Goal: Navigation & Orientation: Find specific page/section

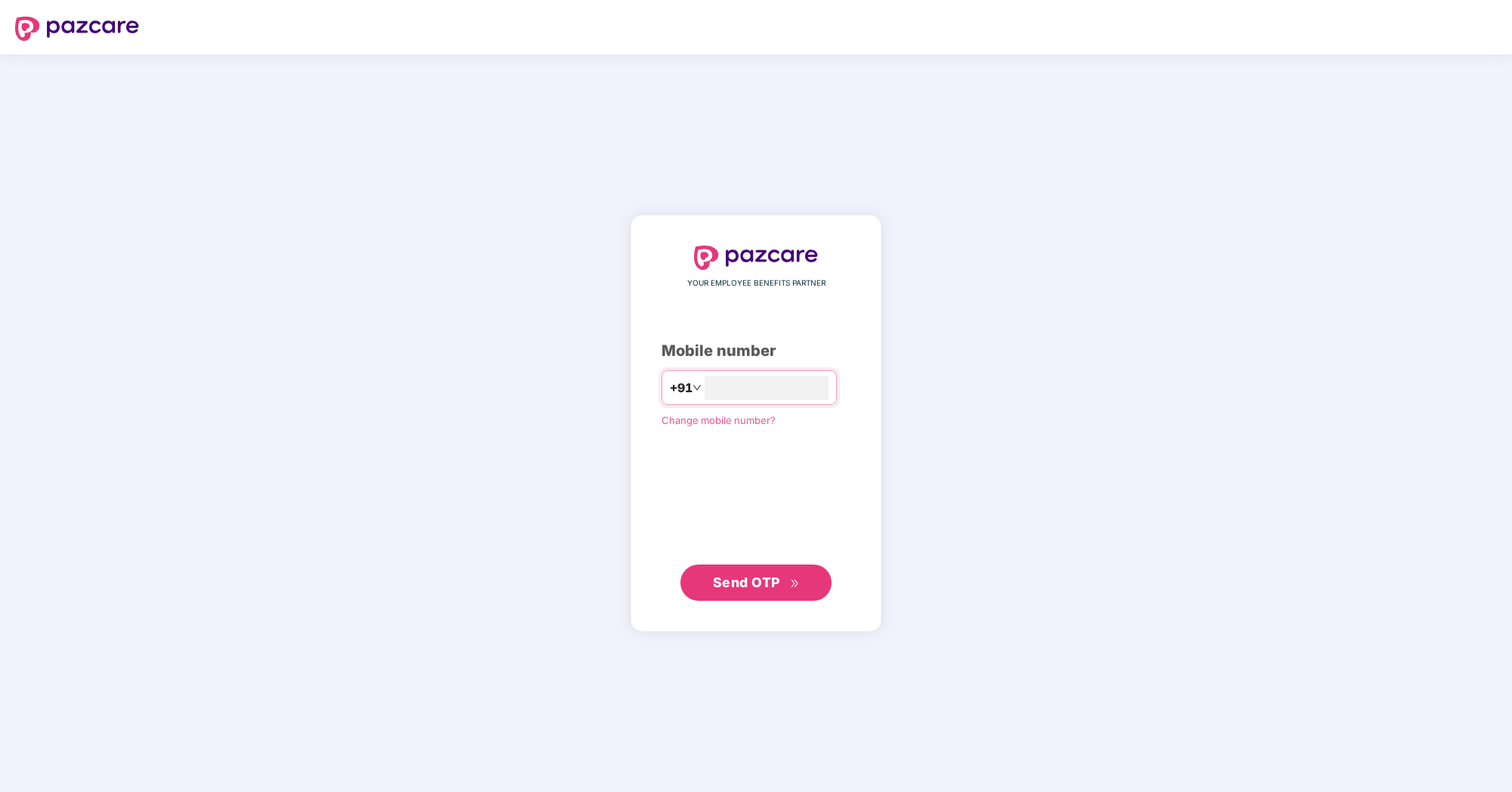
type input "**********"
click at [730, 585] on span "Send OTP" at bounding box center [746, 582] width 67 height 16
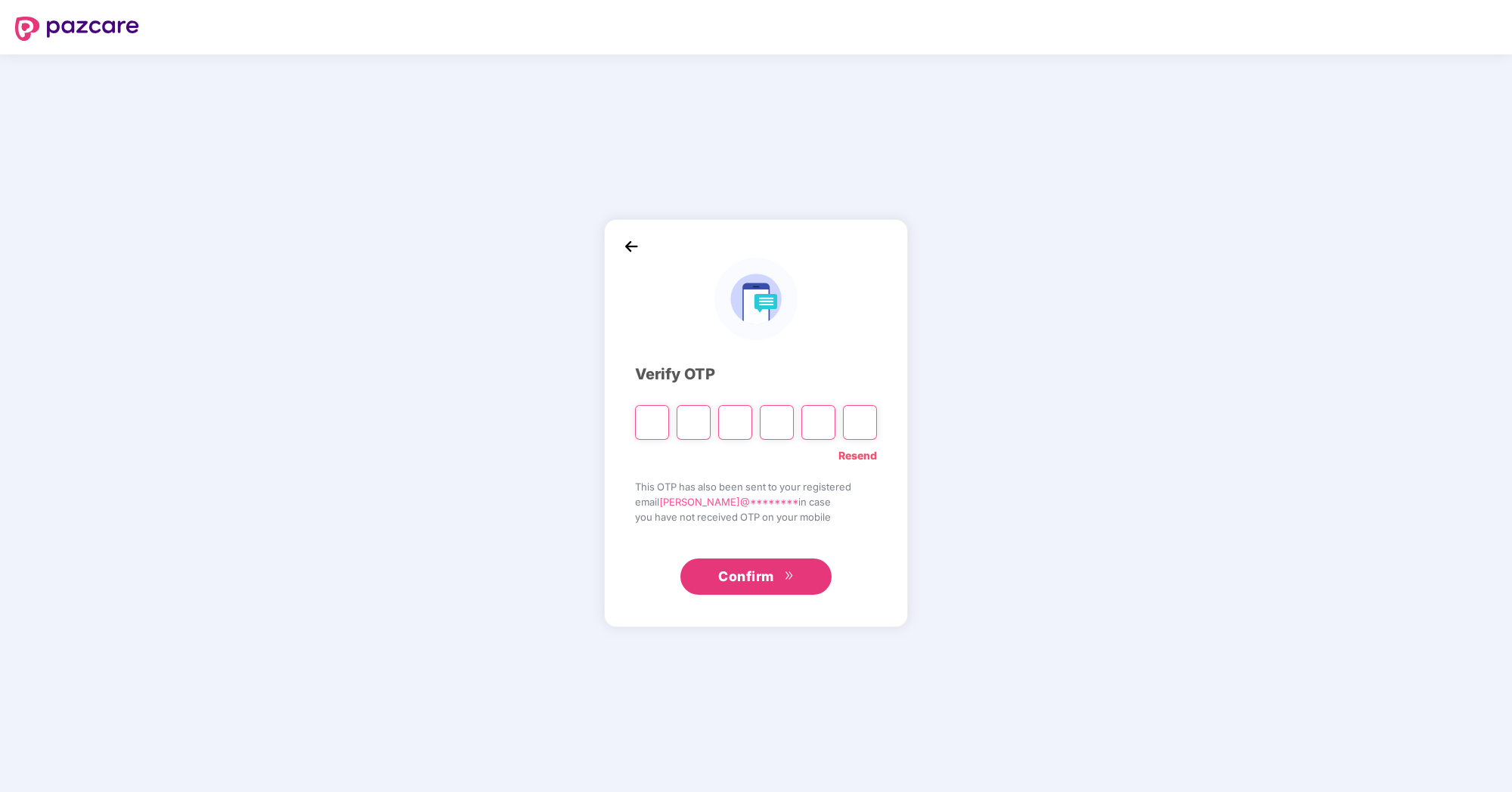
type input "*"
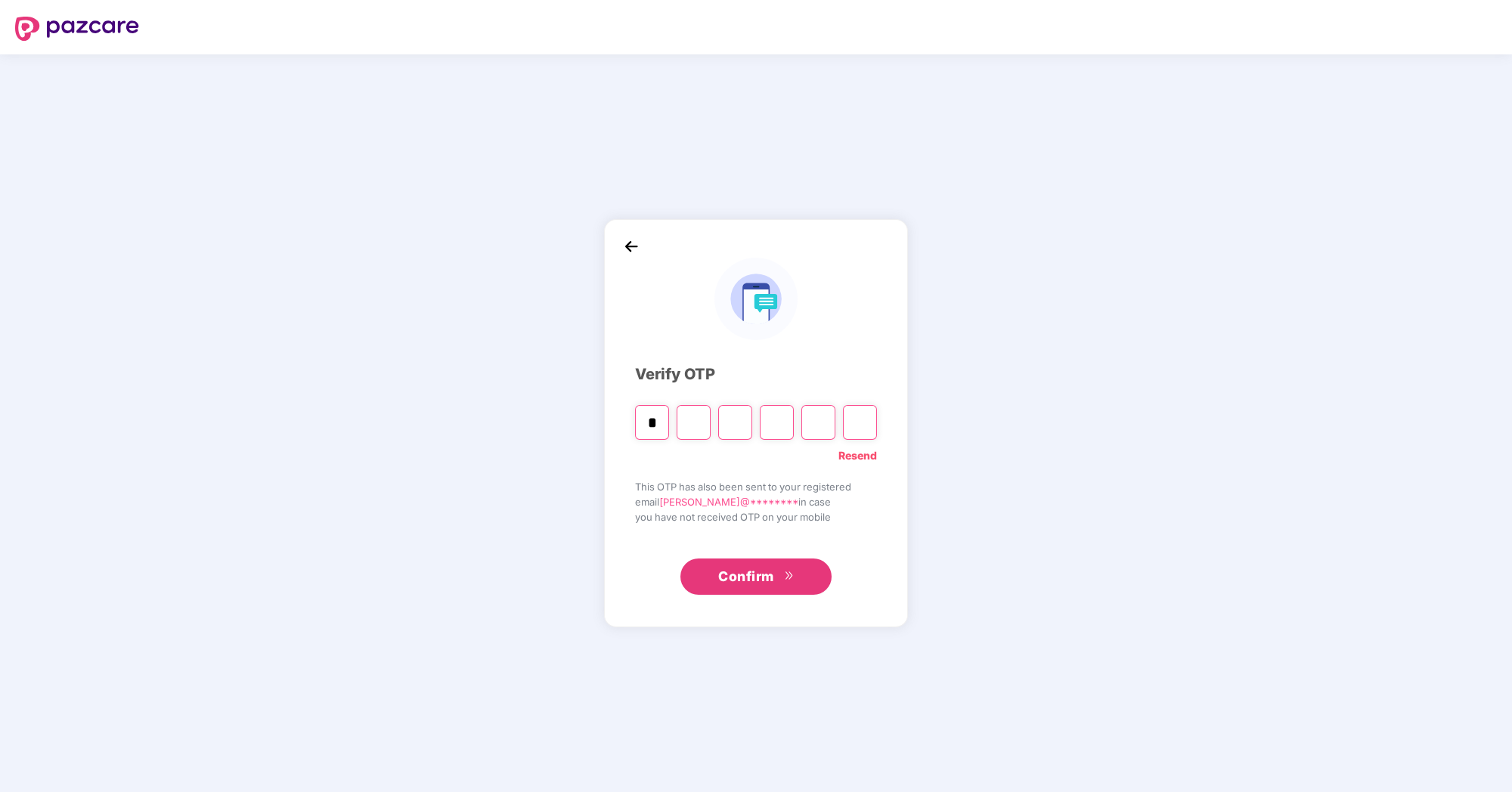
type input "*"
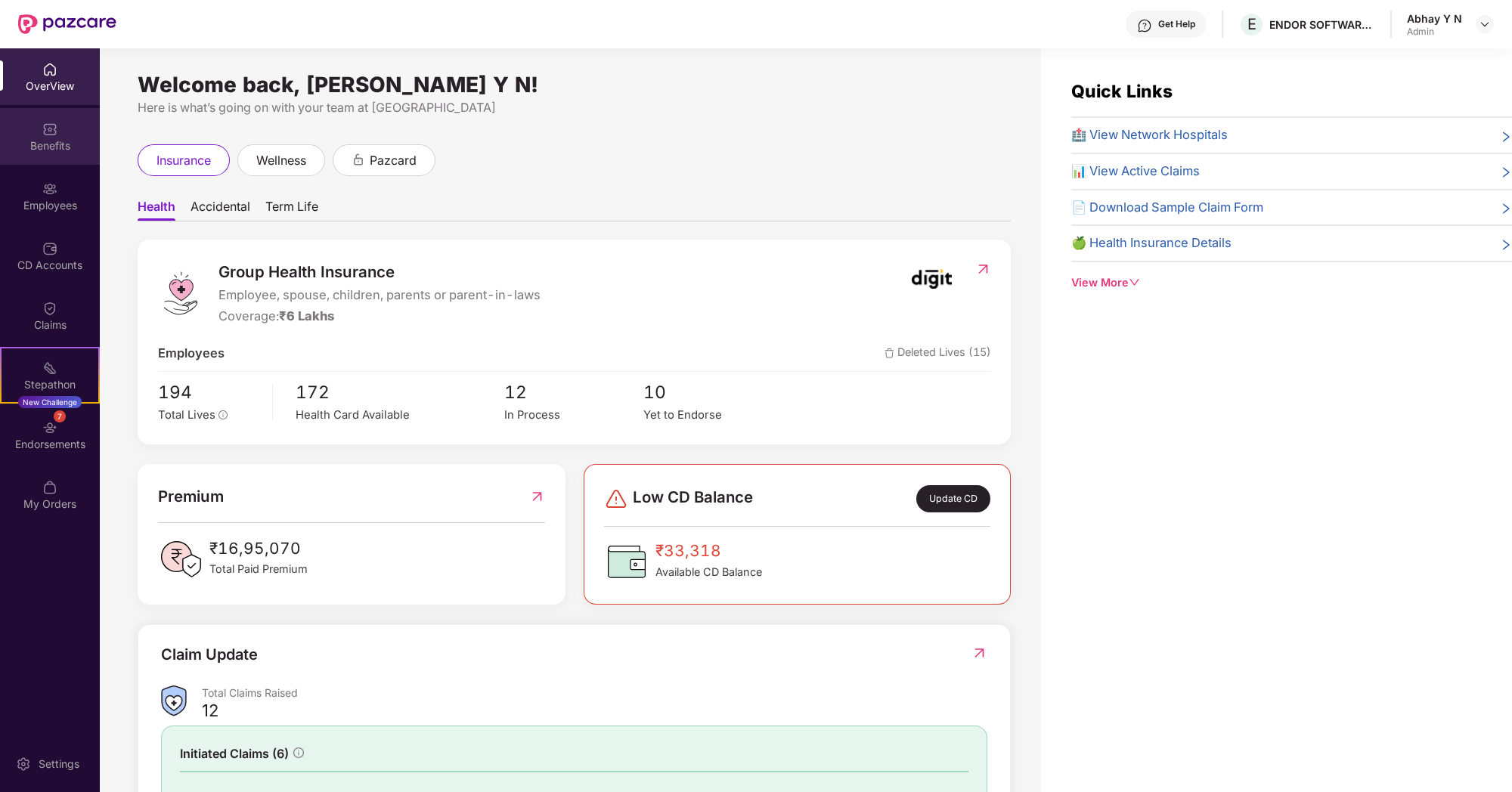
click at [33, 157] on div "Benefits" at bounding box center [50, 137] width 100 height 57
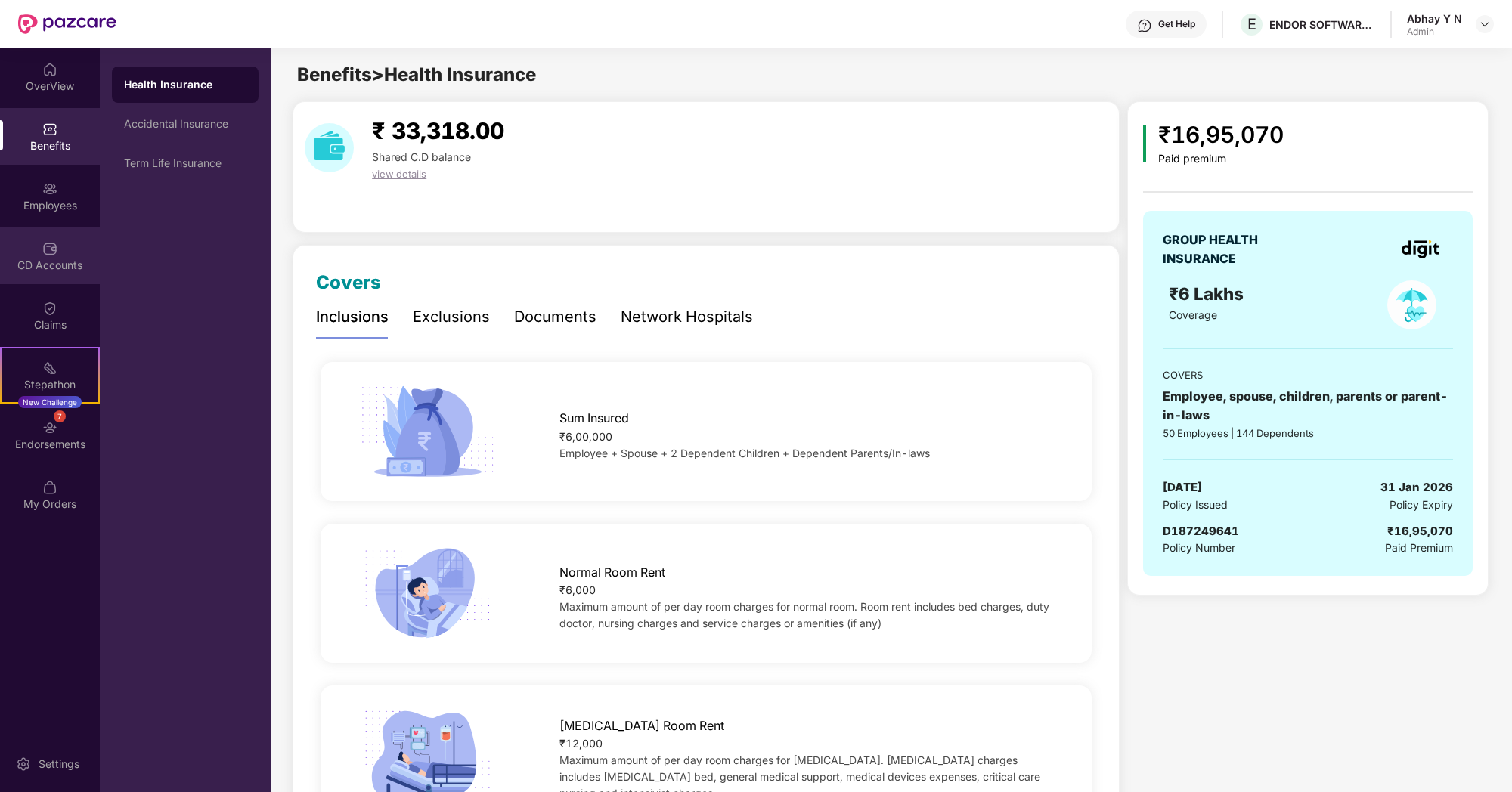
click at [37, 254] on div "CD Accounts" at bounding box center [50, 256] width 100 height 57
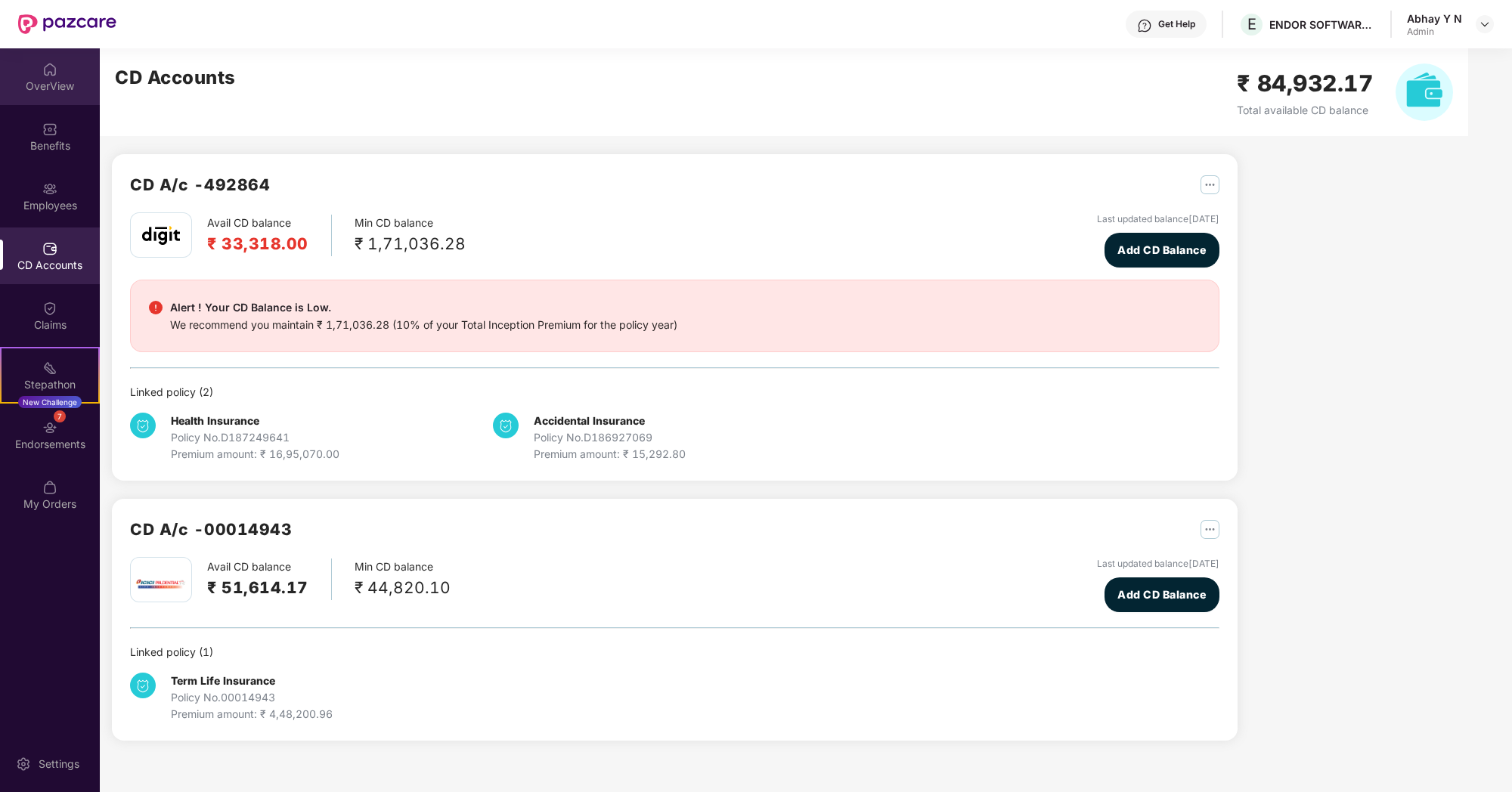
click at [55, 94] on div "OverView" at bounding box center [50, 77] width 100 height 57
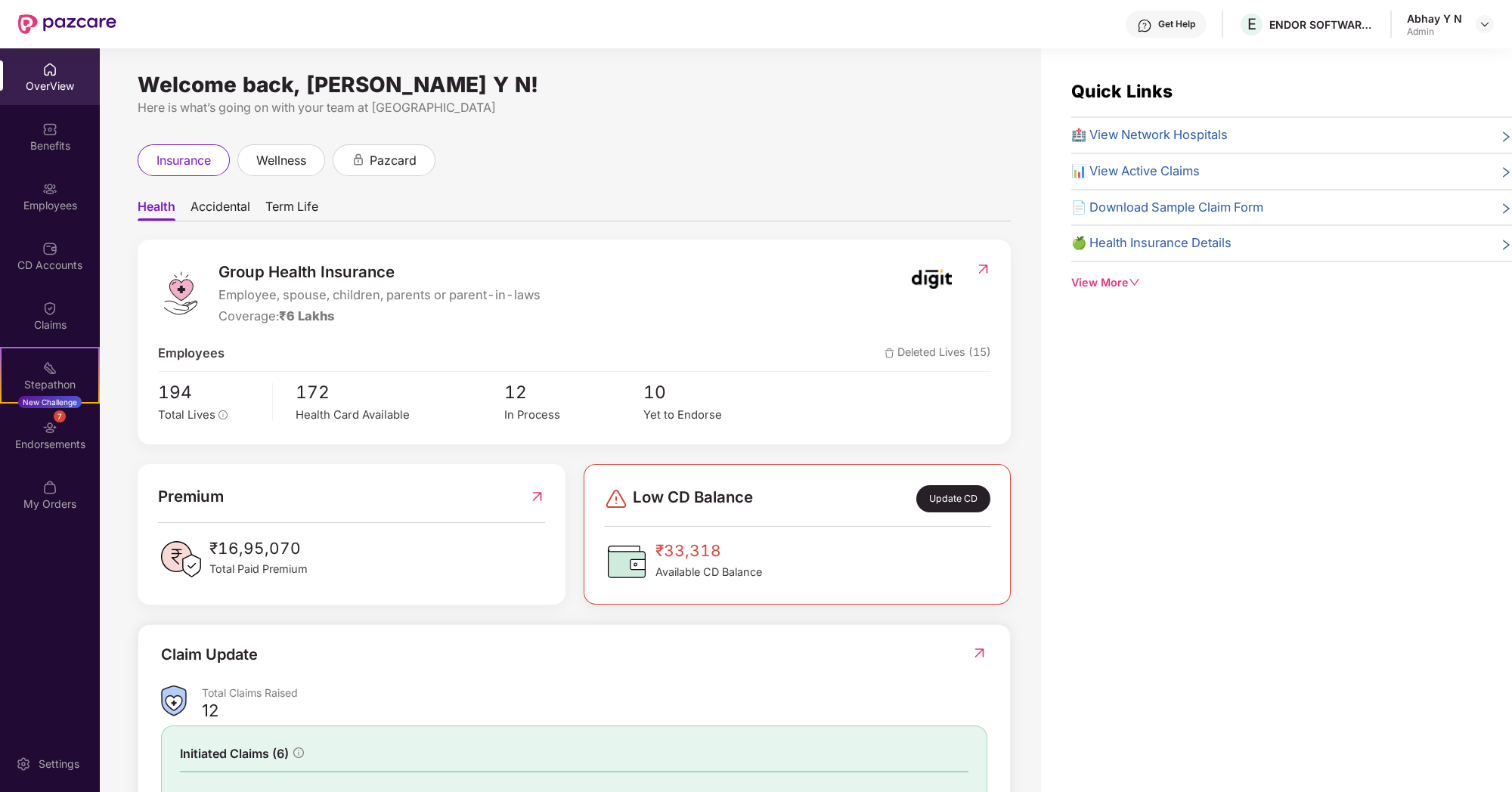
click at [1472, 19] on div "Abhay Y N Admin" at bounding box center [1450, 25] width 87 height 27
click at [1482, 21] on img at bounding box center [1485, 24] width 12 height 12
click at [1400, 57] on div "Switch to User view" at bounding box center [1415, 59] width 197 height 29
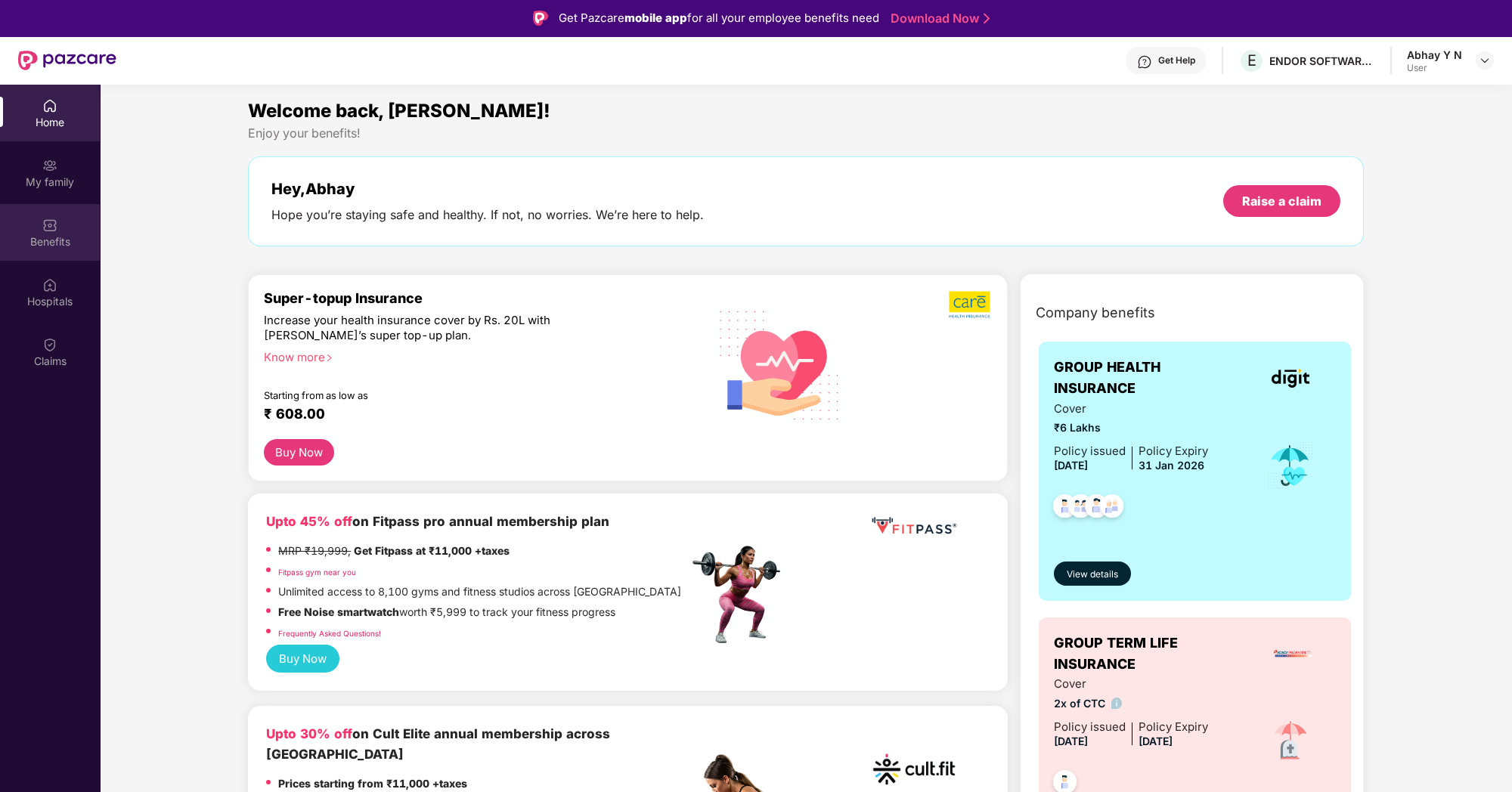
click at [52, 236] on div "Benefits" at bounding box center [50, 242] width 100 height 15
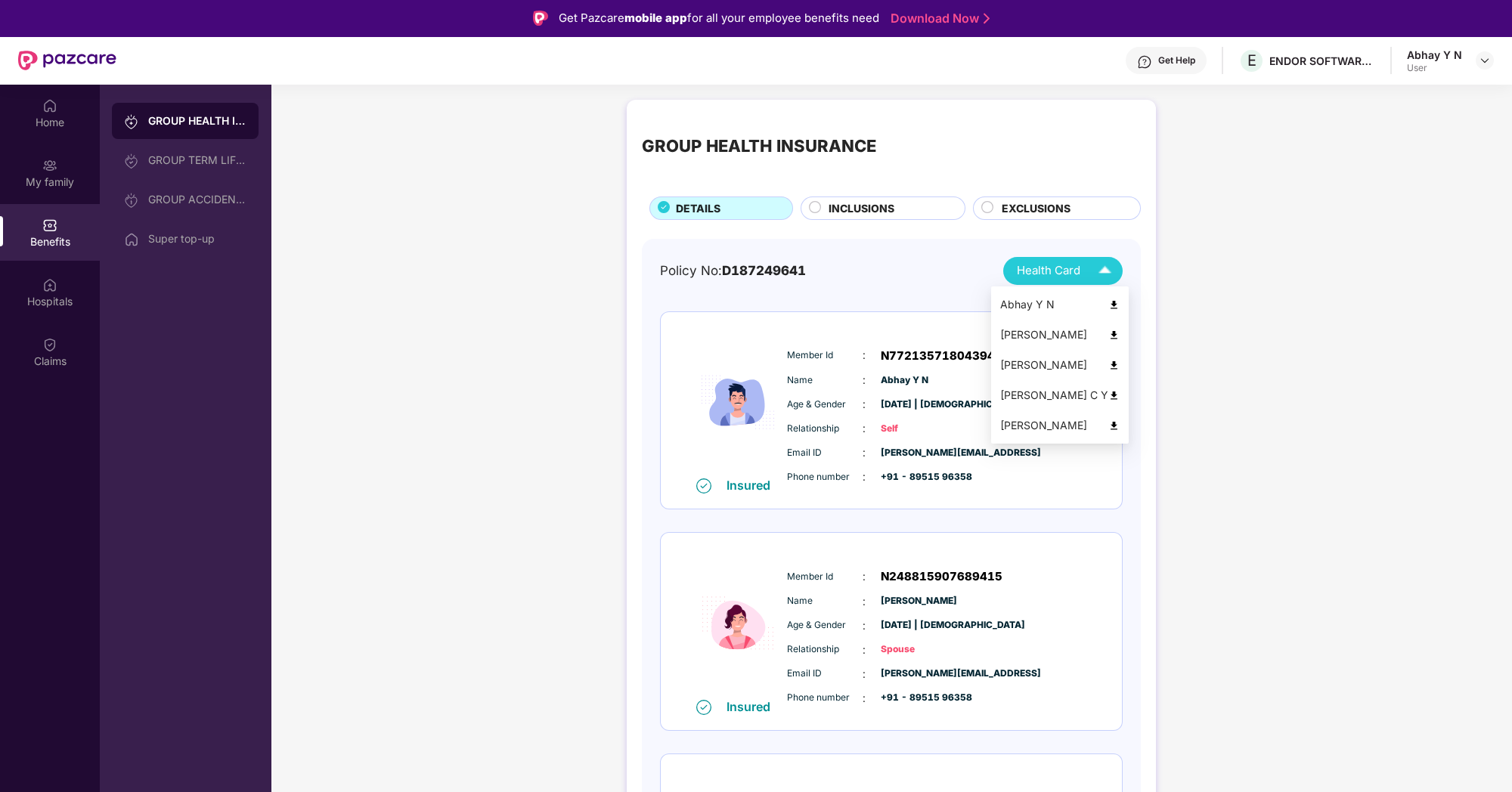
click at [1073, 257] on div "Health Card" at bounding box center [1067, 271] width 102 height 27
click at [1164, 62] on div "Get Help" at bounding box center [1176, 60] width 37 height 12
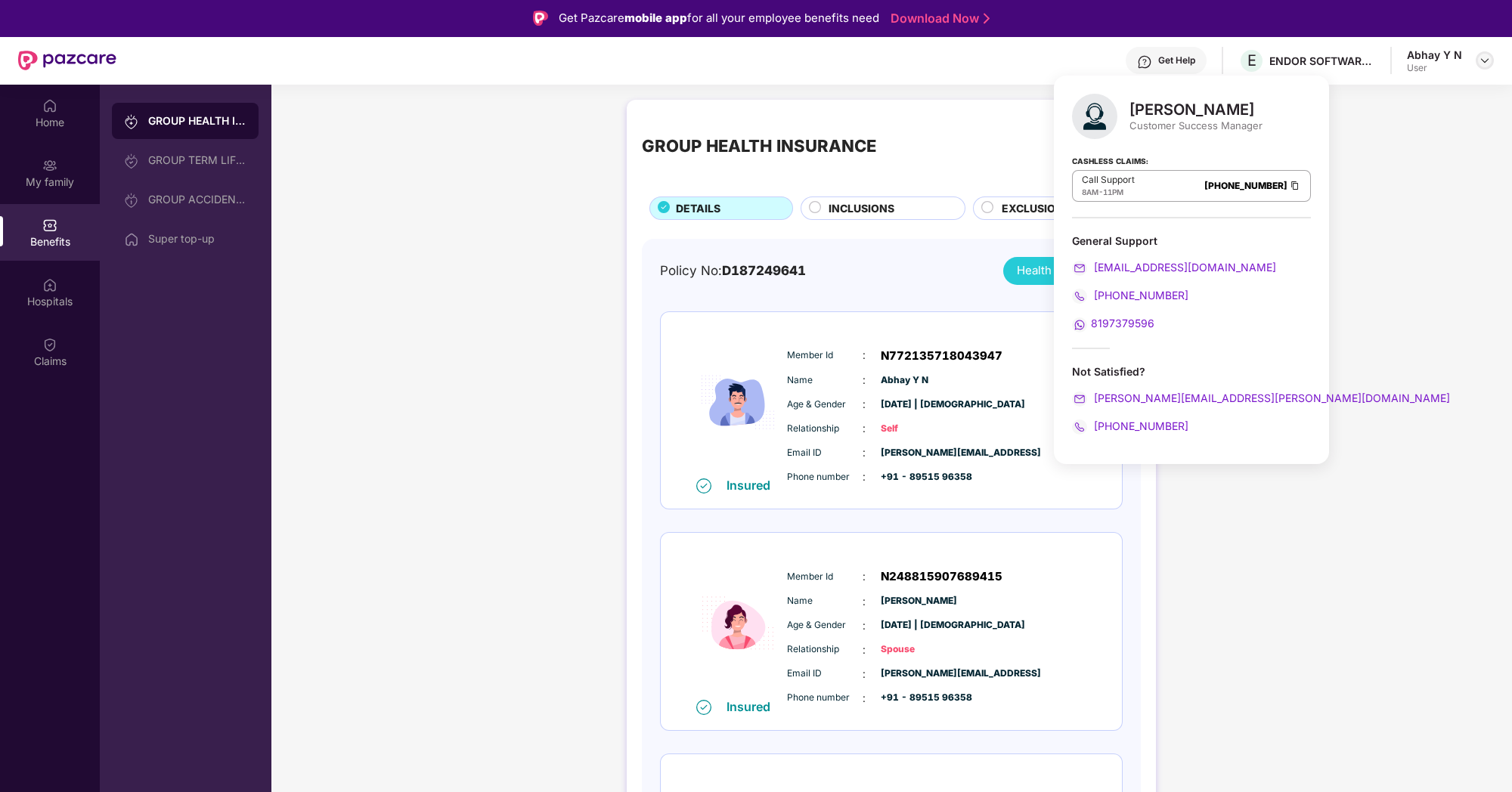
click at [1480, 63] on img at bounding box center [1485, 60] width 12 height 12
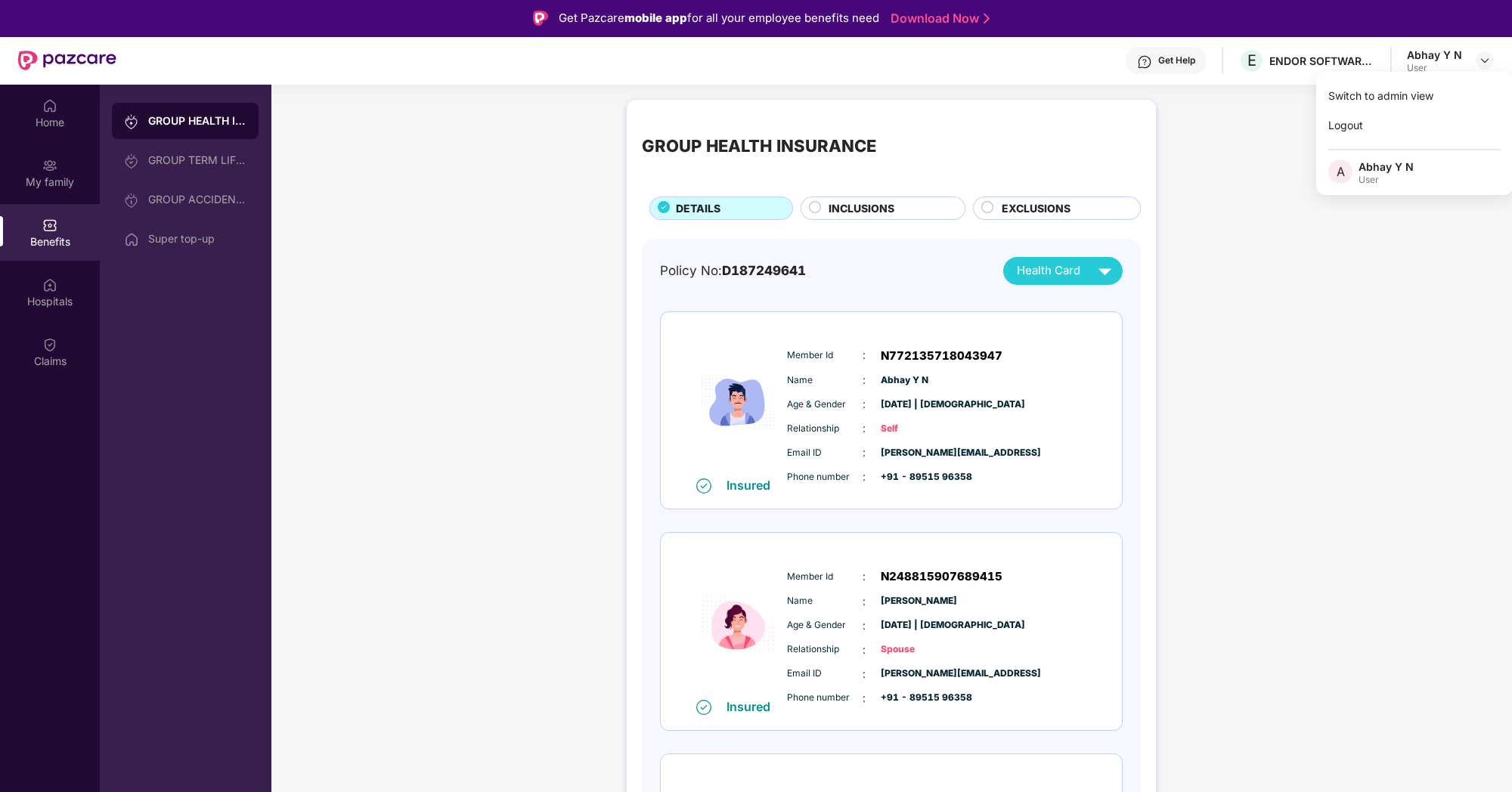
click at [1283, 45] on div "Get Help E ENDOR SOFTWARE PRIVATE LIMITED Abhay Y N User" at bounding box center [805, 61] width 1377 height 48
click at [1491, 61] on div at bounding box center [1485, 61] width 18 height 18
click at [1426, 94] on div "Switch to admin view" at bounding box center [1415, 95] width 197 height 29
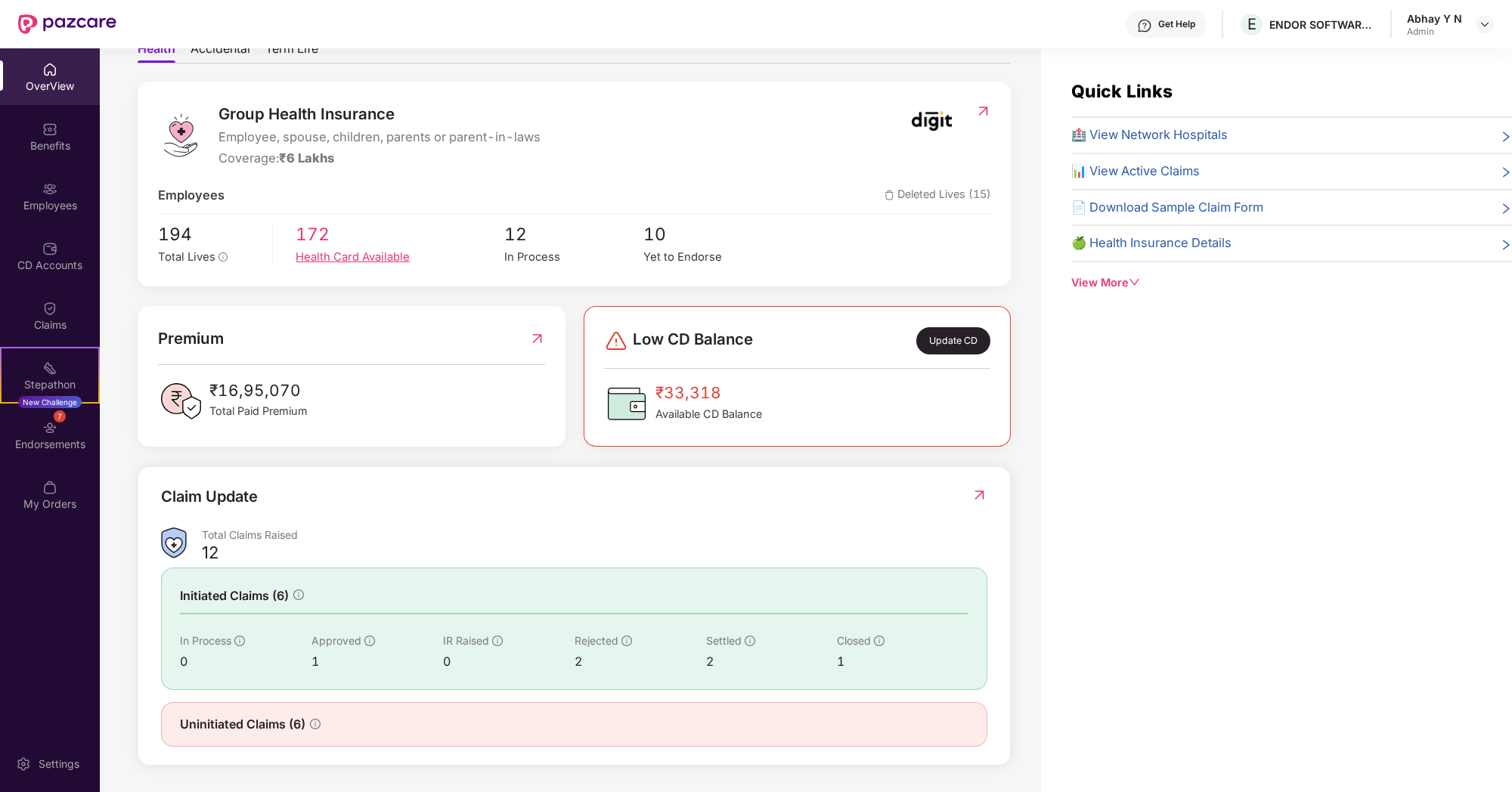
scroll to position [47, 0]
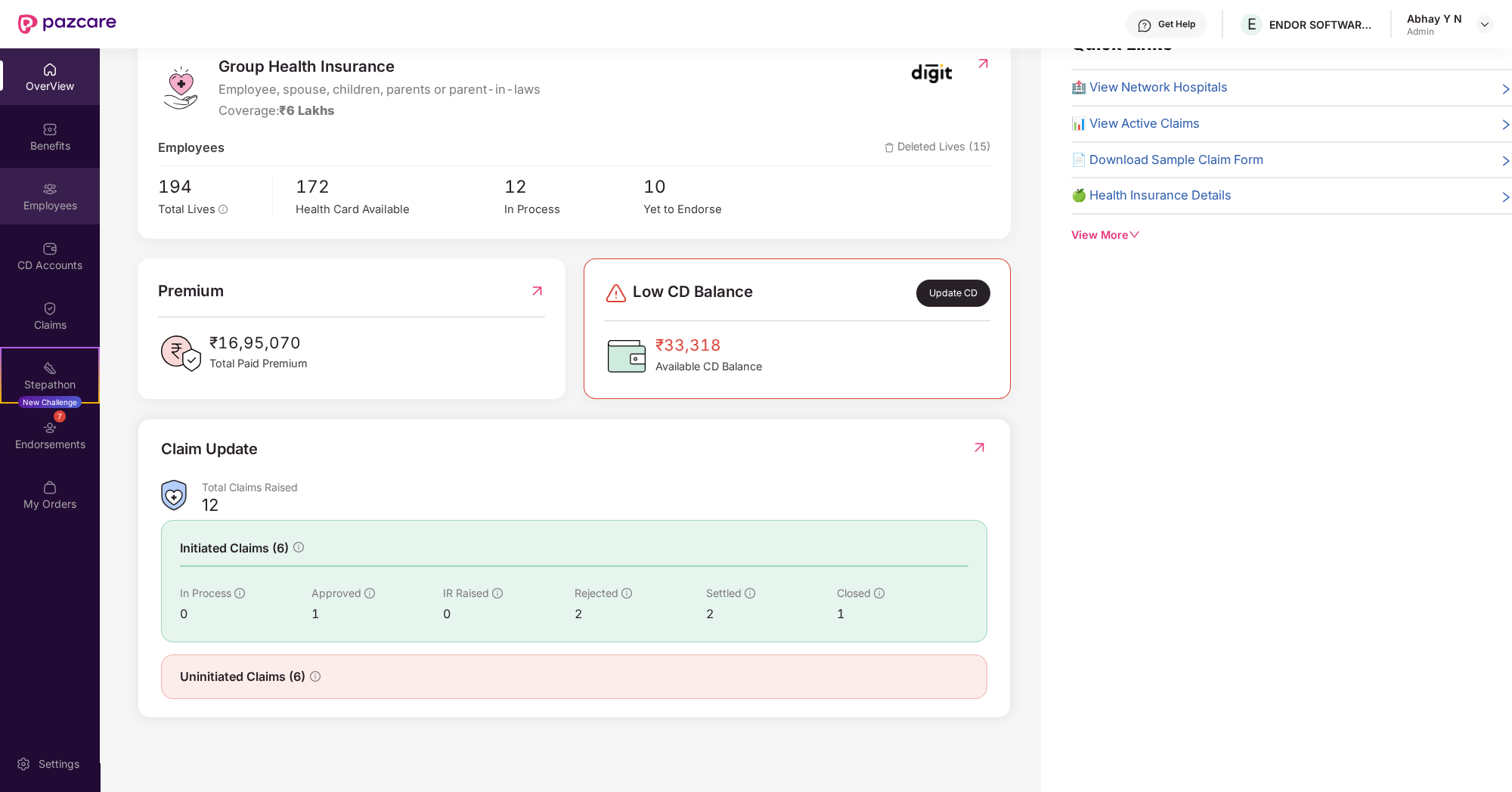
click at [53, 207] on div "Employees" at bounding box center [50, 206] width 100 height 15
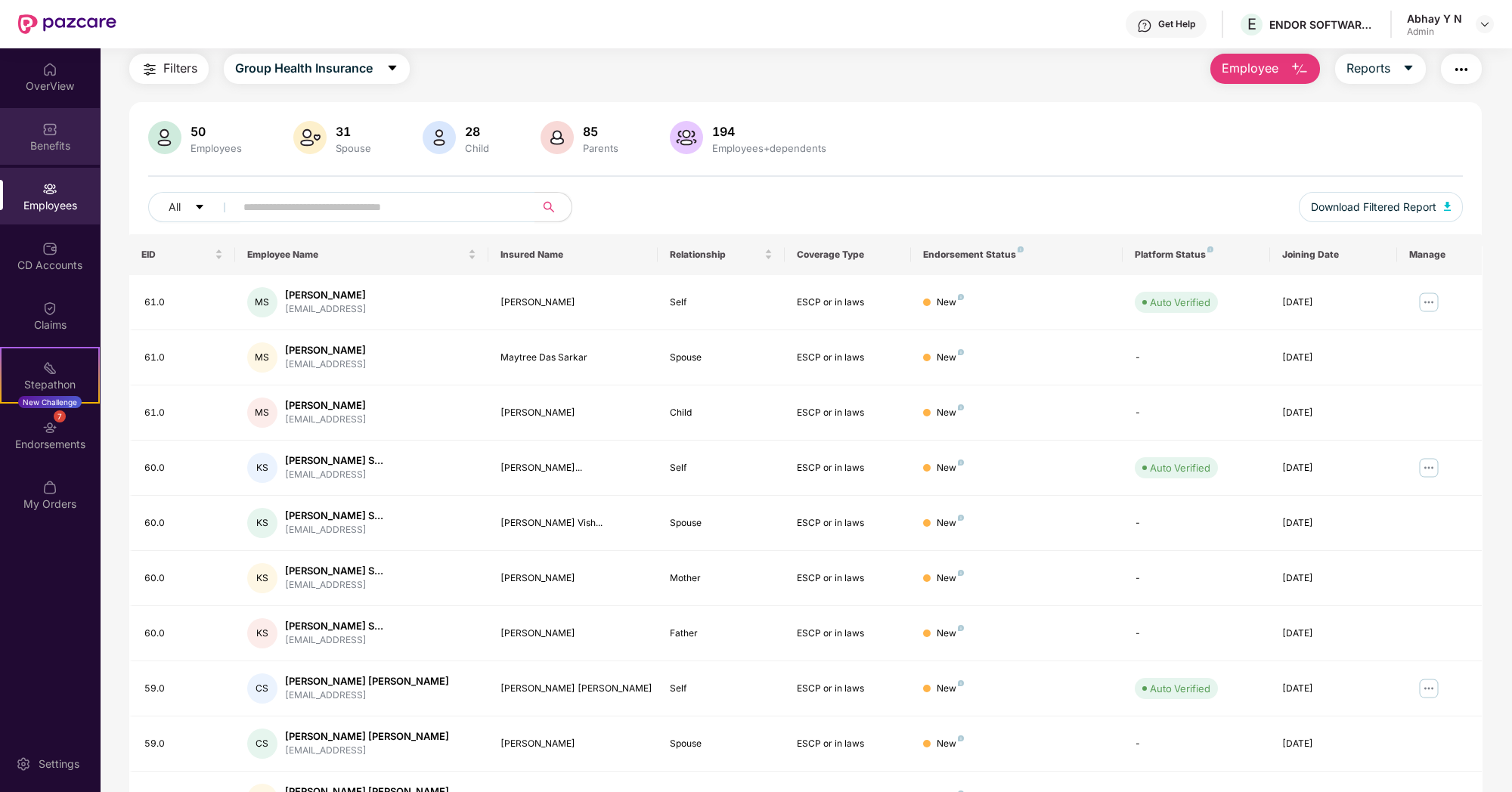
click at [44, 128] on img at bounding box center [50, 129] width 15 height 15
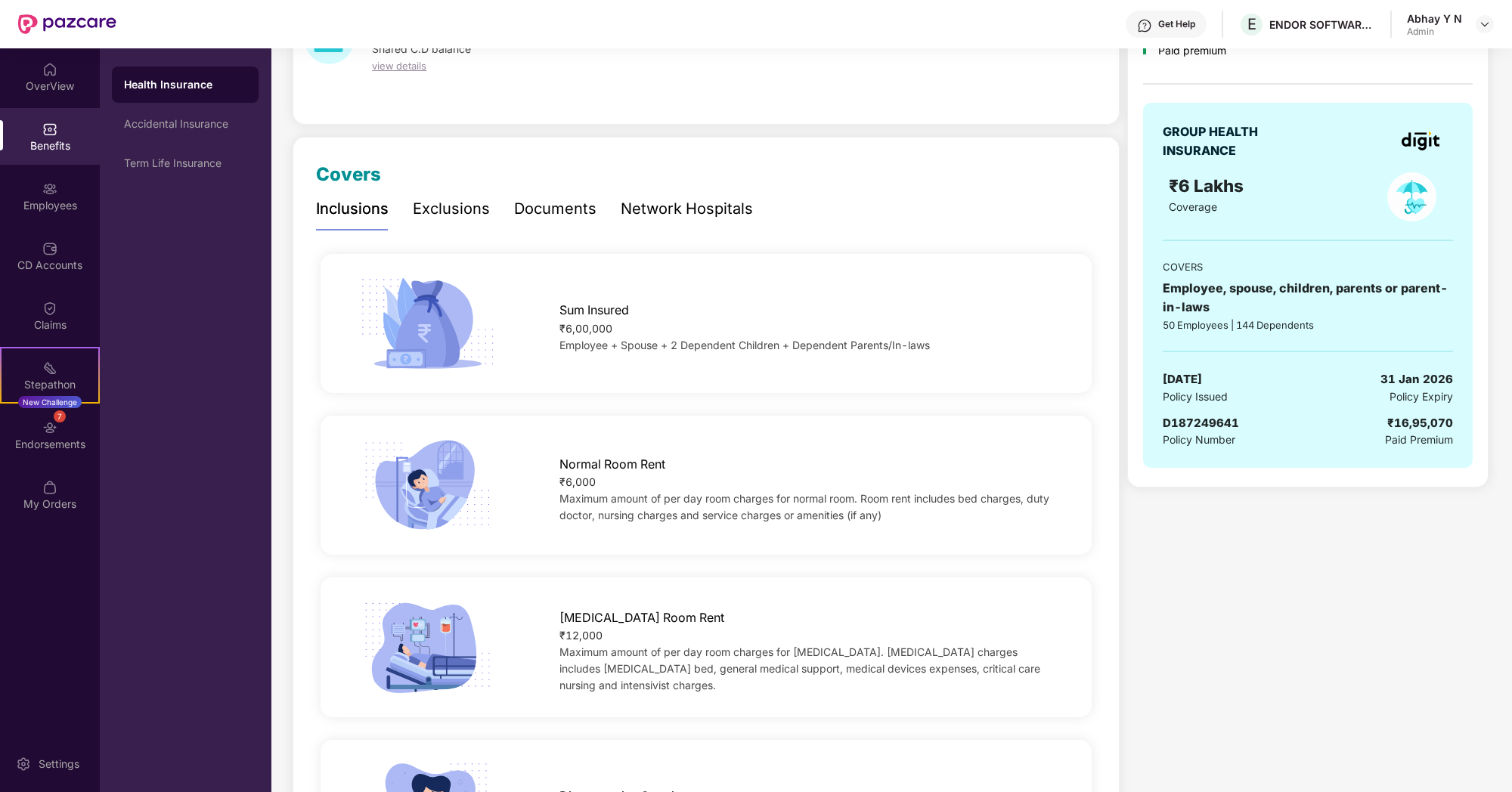
scroll to position [127, 0]
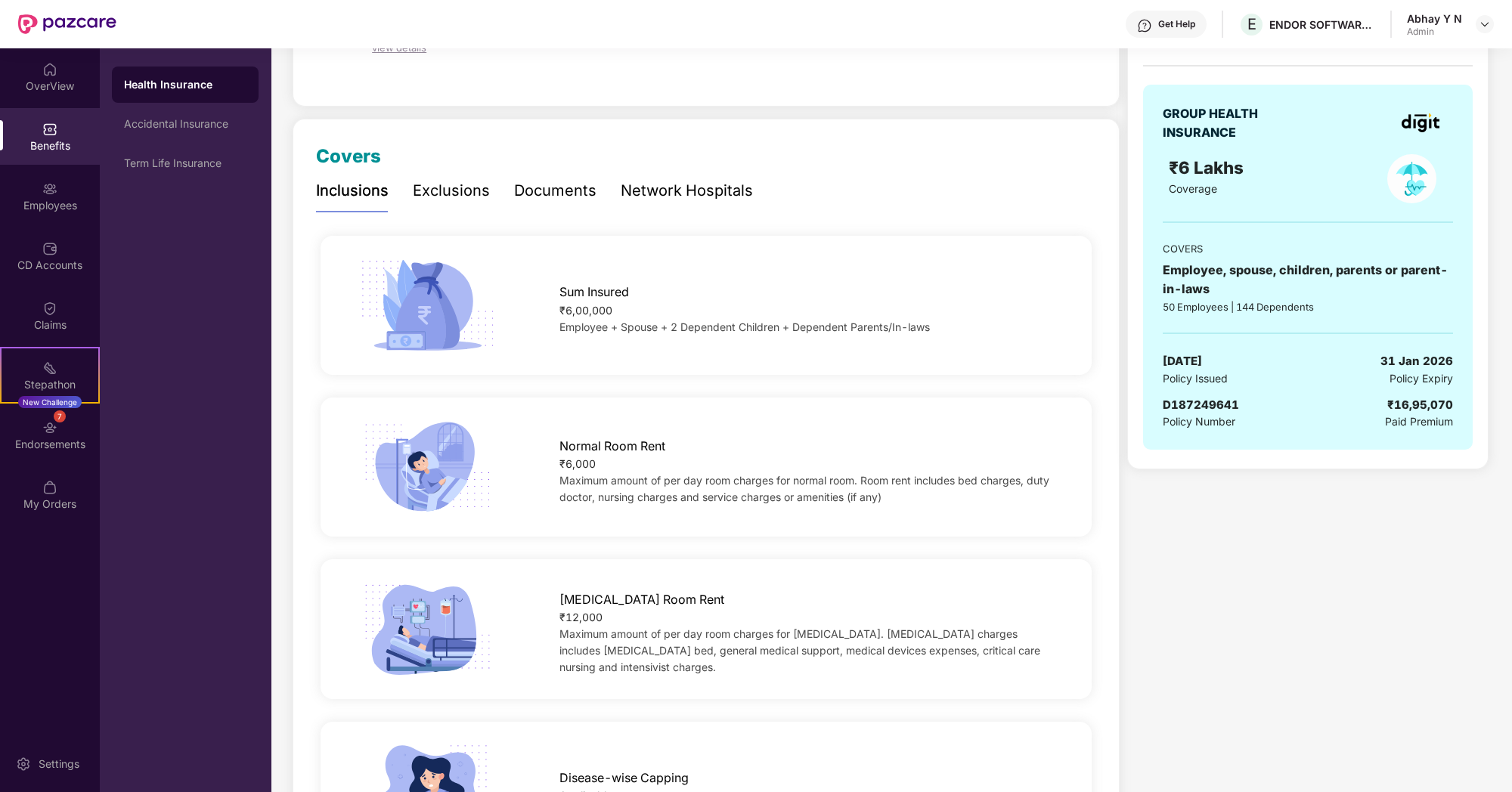
click at [559, 194] on div "Documents" at bounding box center [555, 191] width 82 height 23
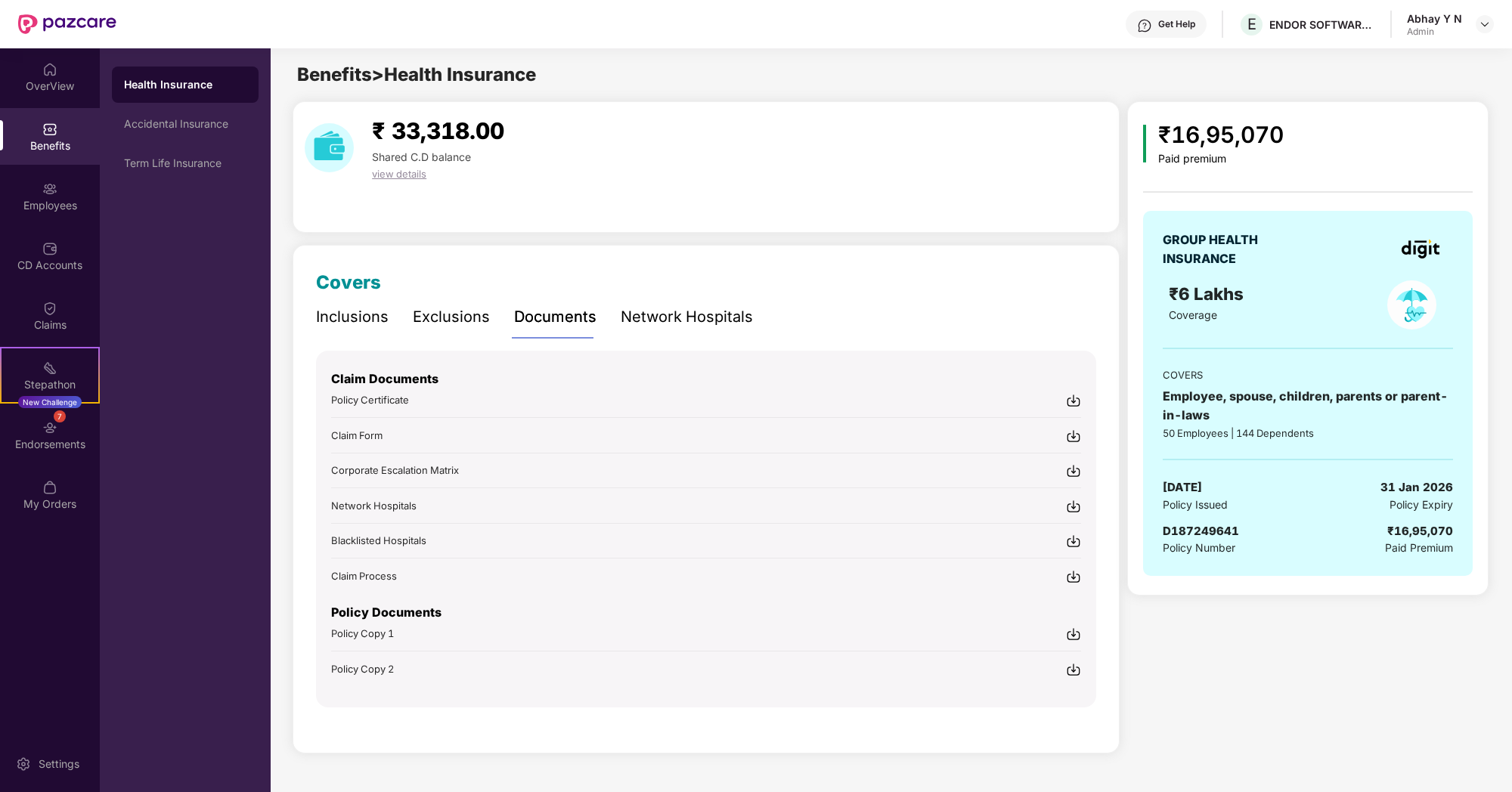
click at [1074, 630] on img at bounding box center [1073, 634] width 15 height 15
